Goal: Transaction & Acquisition: Purchase product/service

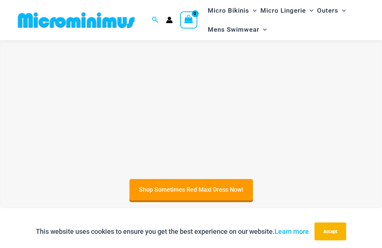
scroll to position [192, 0]
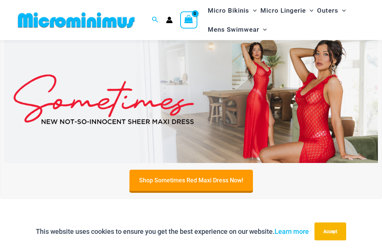
click at [331, 241] on button "Accept" at bounding box center [331, 232] width 32 height 18
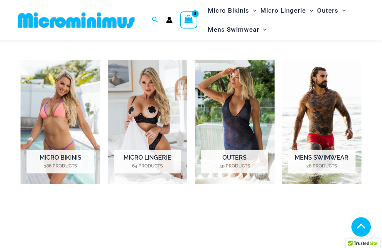
scroll to position [461, 0]
click at [57, 158] on h2 "Micro Bikinis 186 Products" at bounding box center [60, 161] width 68 height 23
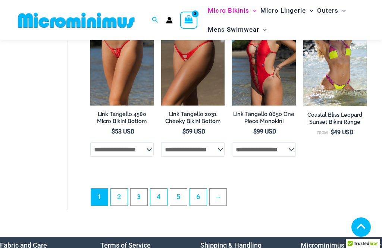
scroll to position [1537, 0]
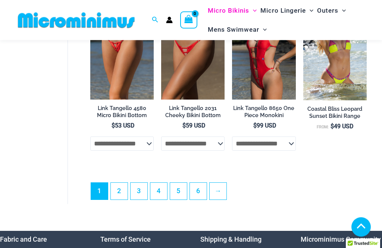
click at [222, 200] on link "→" at bounding box center [218, 191] width 17 height 17
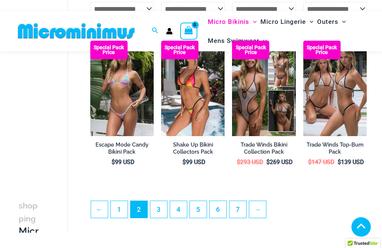
scroll to position [1293, 0]
click at [262, 216] on link "→" at bounding box center [257, 209] width 17 height 17
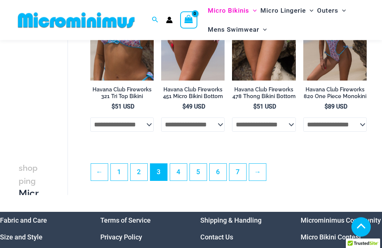
scroll to position [1358, 0]
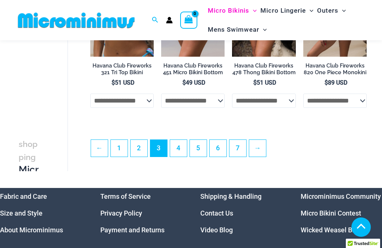
click at [257, 152] on link "→" at bounding box center [257, 148] width 17 height 17
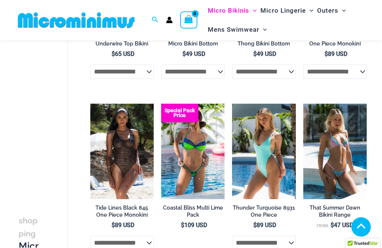
scroll to position [1038, 0]
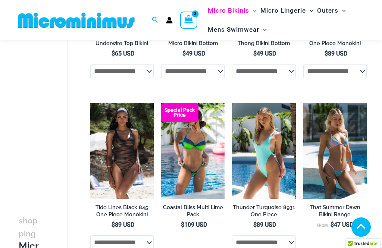
click at [161, 103] on img at bounding box center [161, 103] width 0 height 0
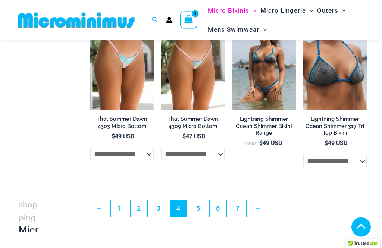
scroll to position [1298, 0]
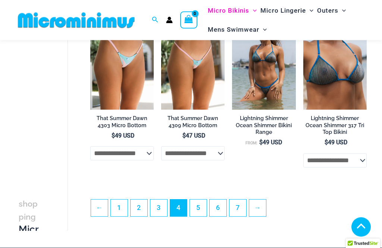
click at [261, 214] on link "→" at bounding box center [257, 208] width 17 height 17
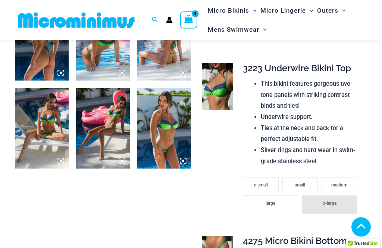
scroll to position [334, 0]
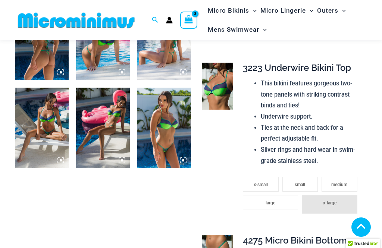
click at [329, 197] on li "x-large" at bounding box center [329, 204] width 55 height 19
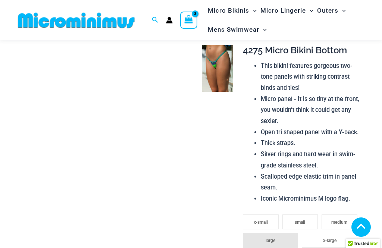
scroll to position [528, 0]
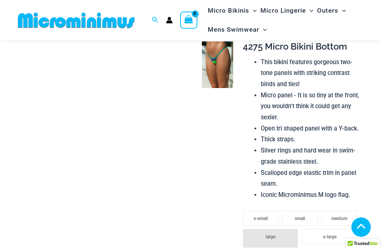
click at [328, 234] on span "x-large" at bounding box center [329, 236] width 13 height 5
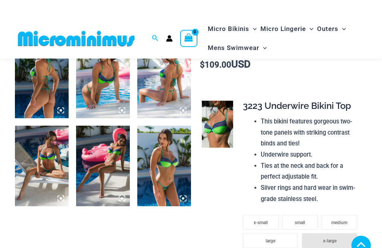
scroll to position [244, 0]
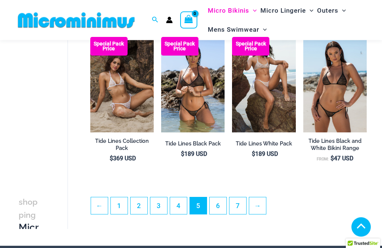
scroll to position [1297, 0]
click at [260, 204] on link "→" at bounding box center [257, 205] width 17 height 17
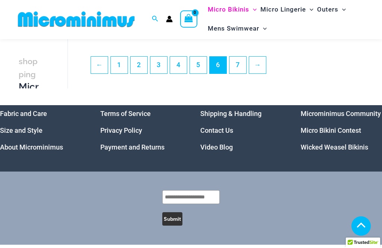
scroll to position [1422, 0]
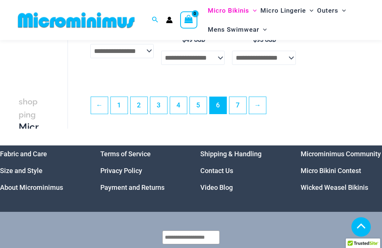
click at [259, 104] on link "→" at bounding box center [257, 105] width 17 height 17
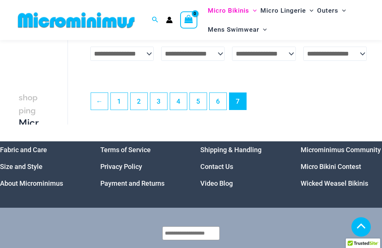
scroll to position [851, 0]
